Goal: Information Seeking & Learning: Check status

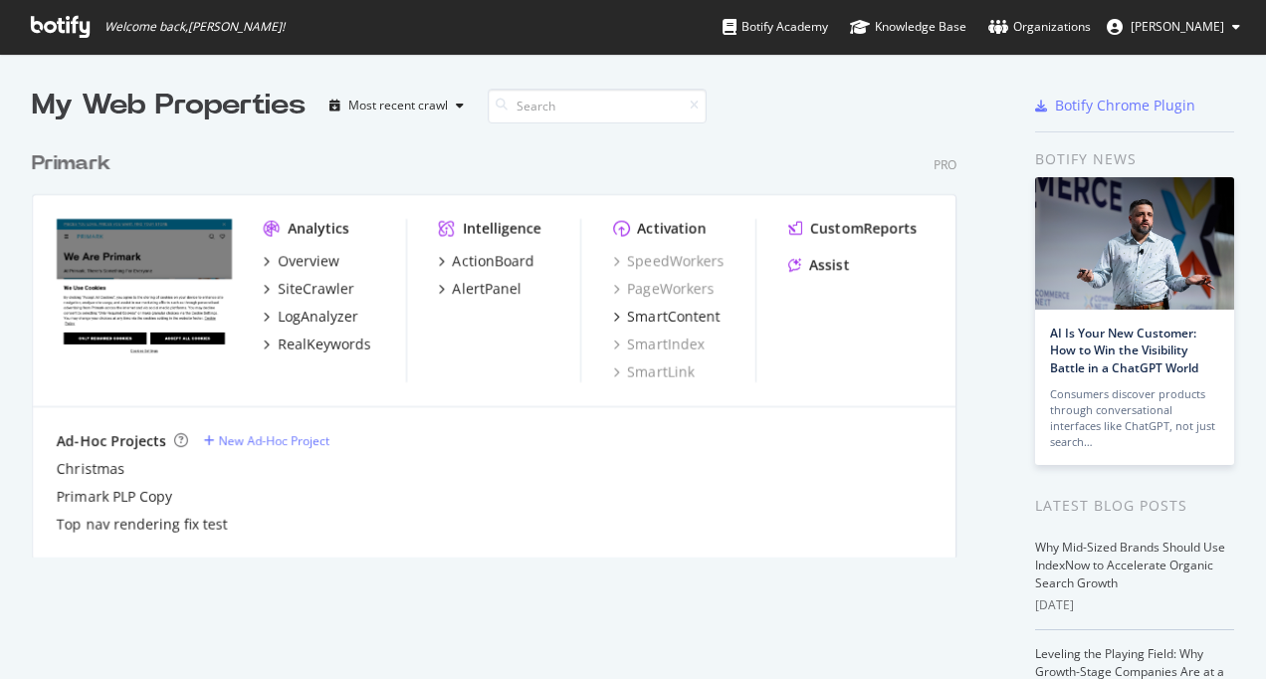
scroll to position [663, 1235]
